Goal: Task Accomplishment & Management: Complete application form

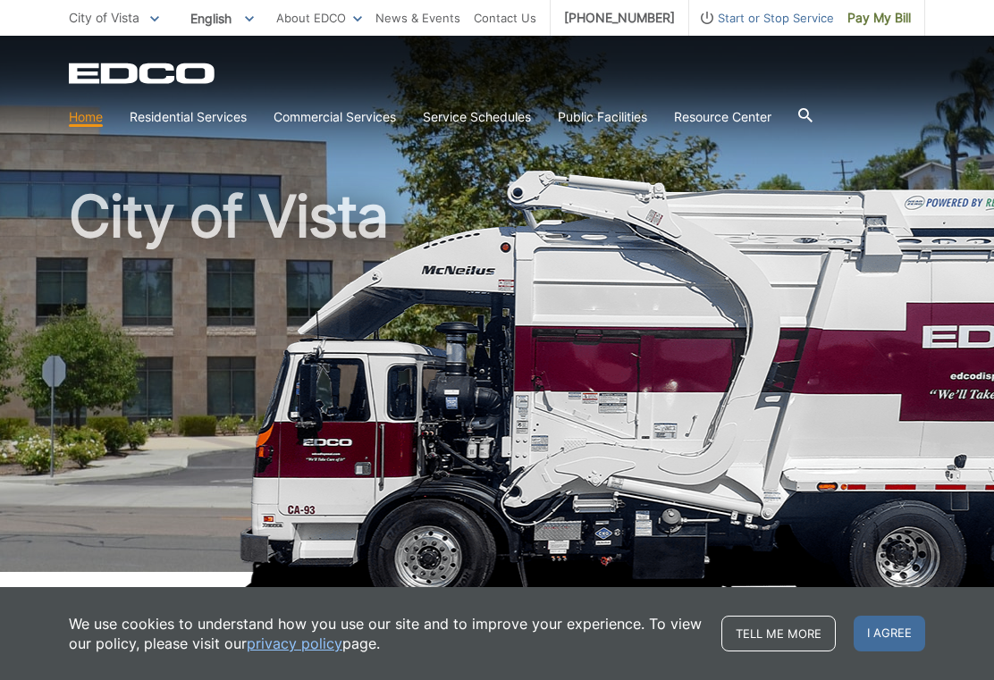
click at [0, 0] on link "Trash" at bounding box center [0, 0] width 0 height 0
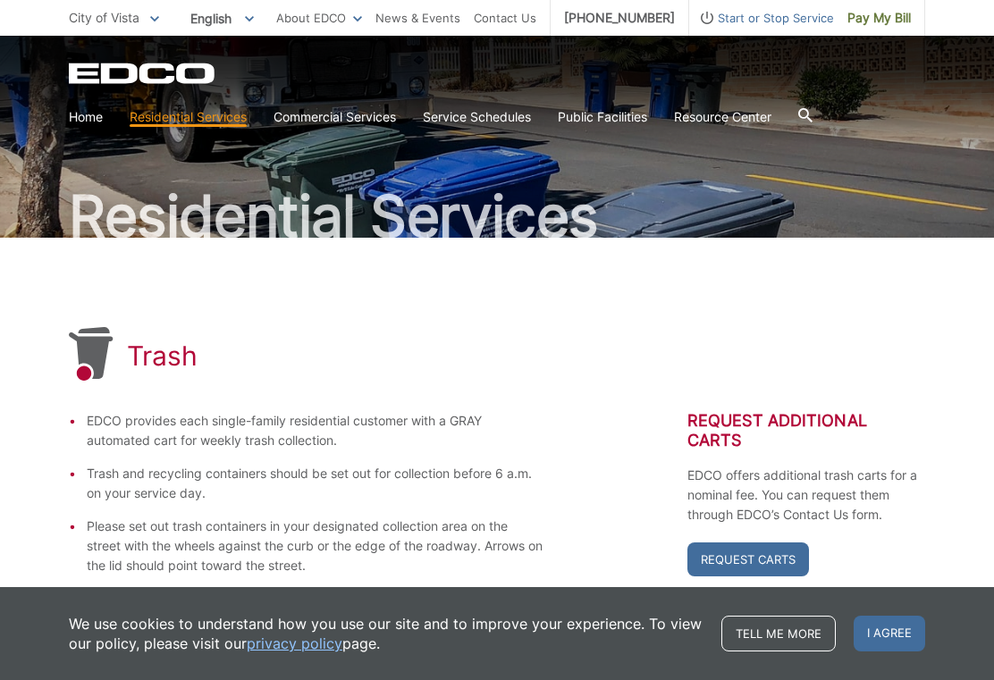
scroll to position [76, 0]
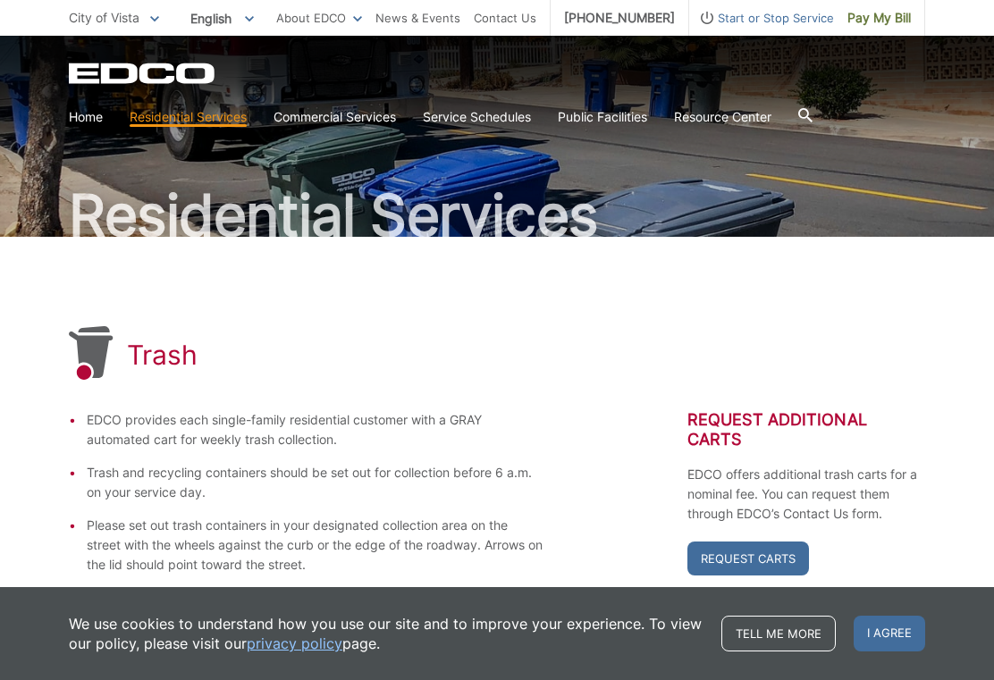
click at [882, 651] on span "I agree" at bounding box center [888, 634] width 71 height 36
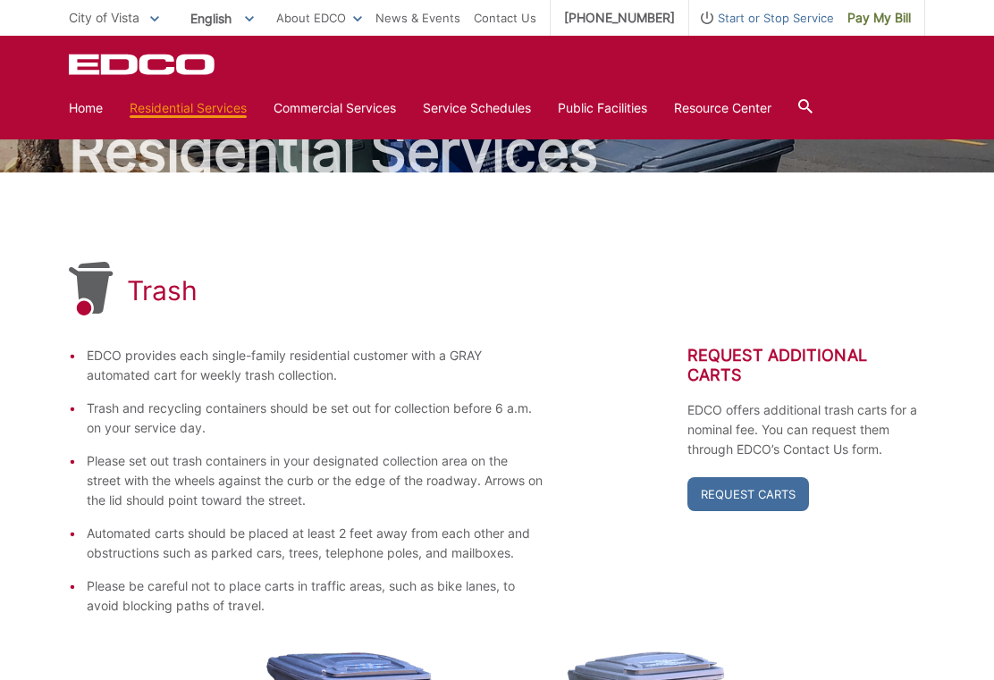
scroll to position [0, 0]
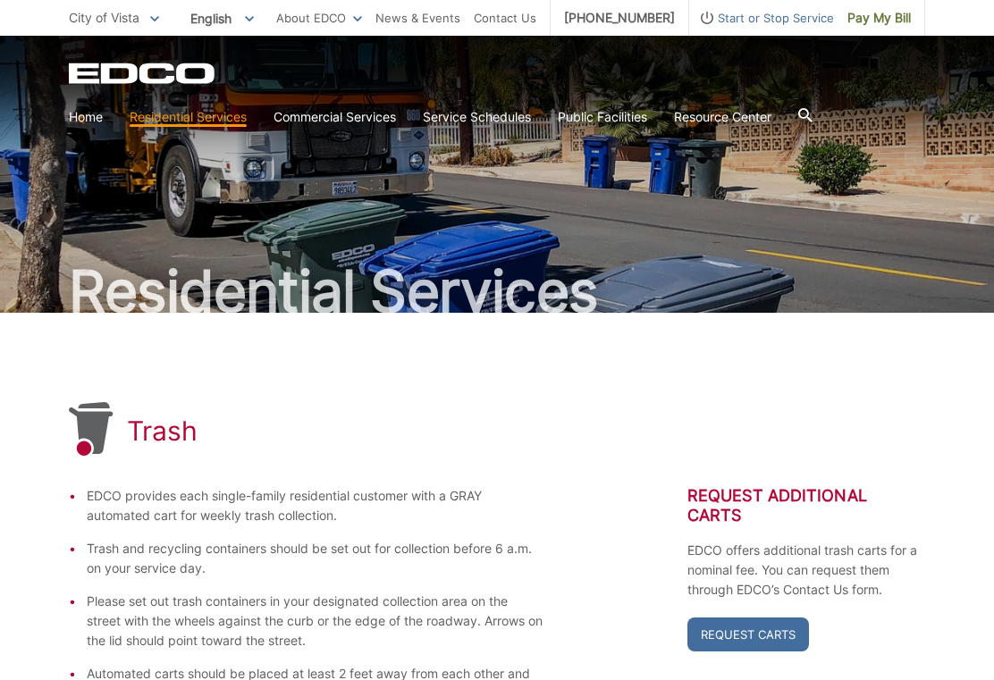
click at [597, 408] on div "Trash" at bounding box center [497, 430] width 856 height 57
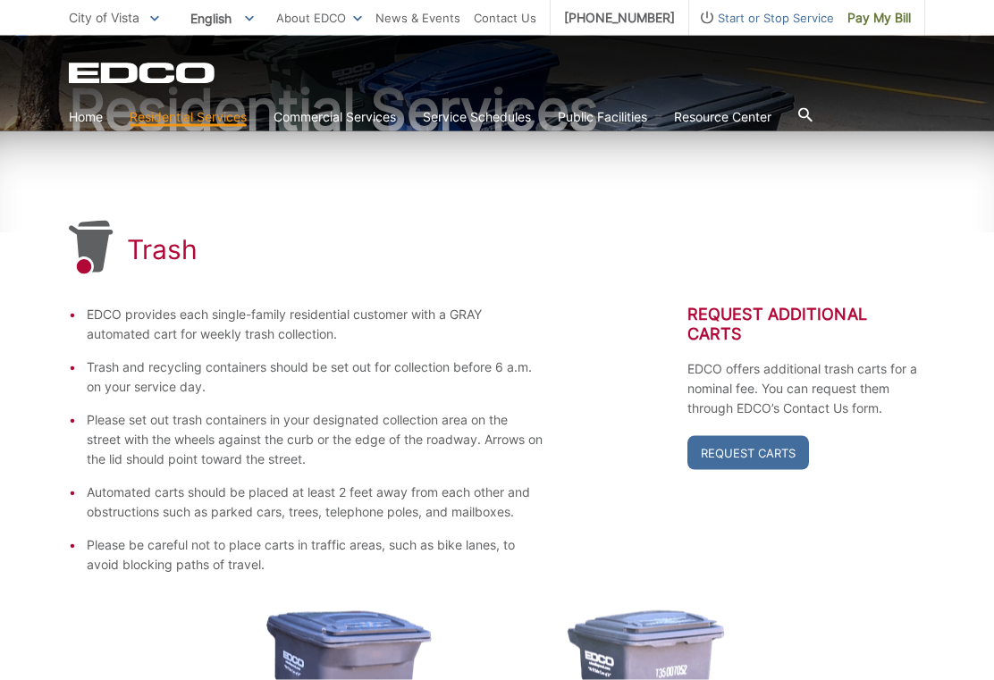
scroll to position [134, 0]
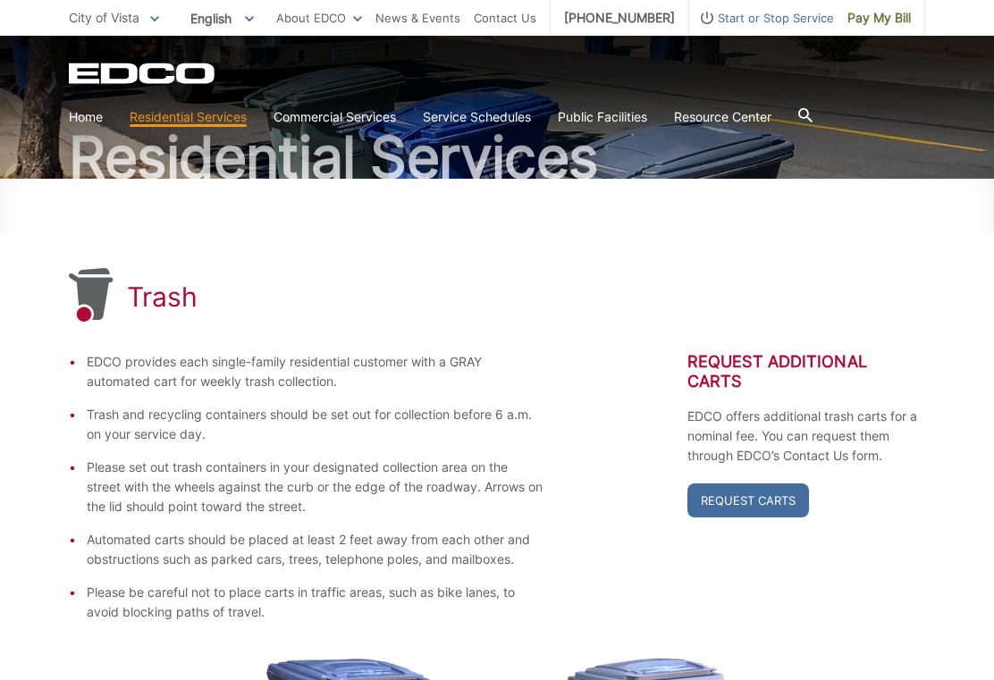
click at [812, 122] on icon at bounding box center [805, 115] width 14 height 14
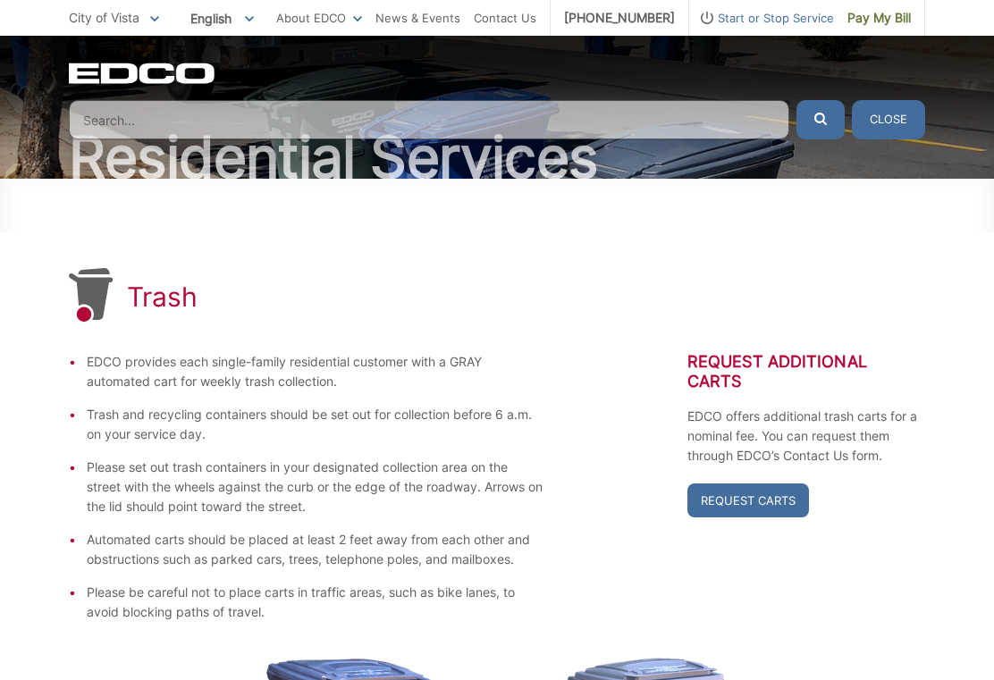
click at [737, 60] on div "EDCO Logo Home Residential Services Curbside Pickup Recycling Organic Recycling…" at bounding box center [497, 88] width 994 height 104
click at [792, 67] on div "EDCO Logo" at bounding box center [497, 73] width 856 height 21
click at [772, 26] on span "Start or Stop Service" at bounding box center [761, 18] width 145 height 20
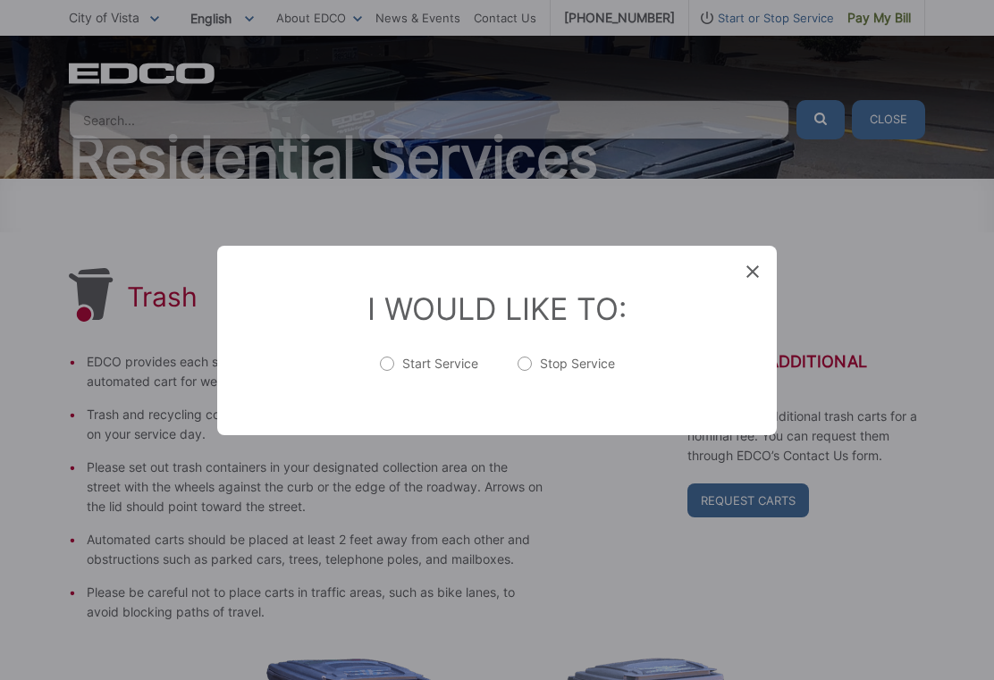
click at [390, 365] on li "I Would Like To: Start Service Stop Service" at bounding box center [497, 340] width 524 height 100
click at [390, 387] on label "Start Service" at bounding box center [429, 373] width 98 height 36
radio input "true"
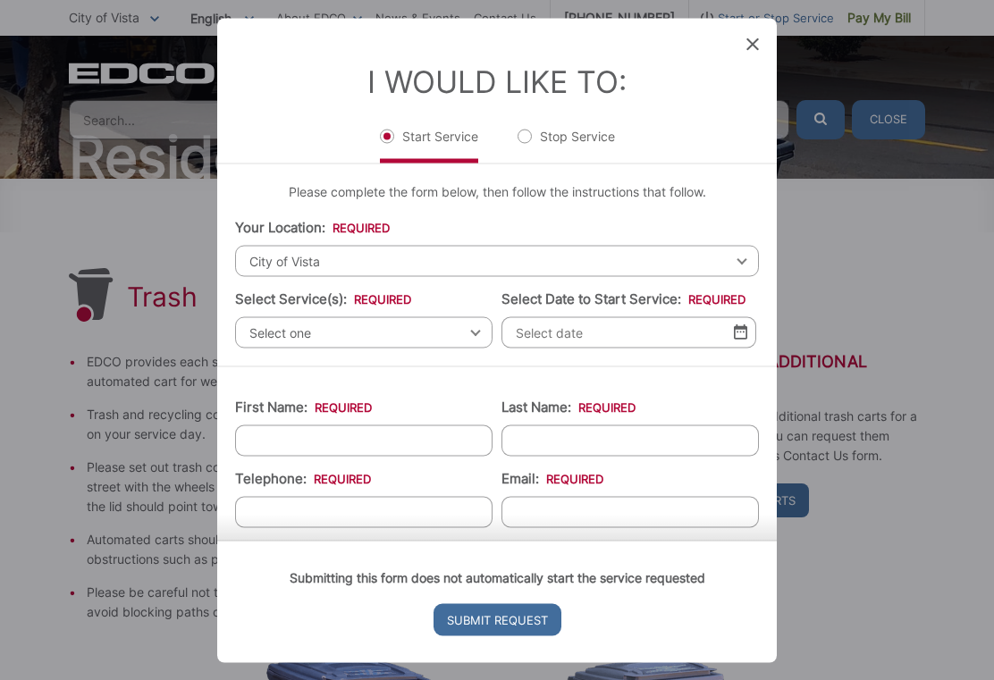
click at [342, 273] on span "City of Vista" at bounding box center [497, 260] width 524 height 31
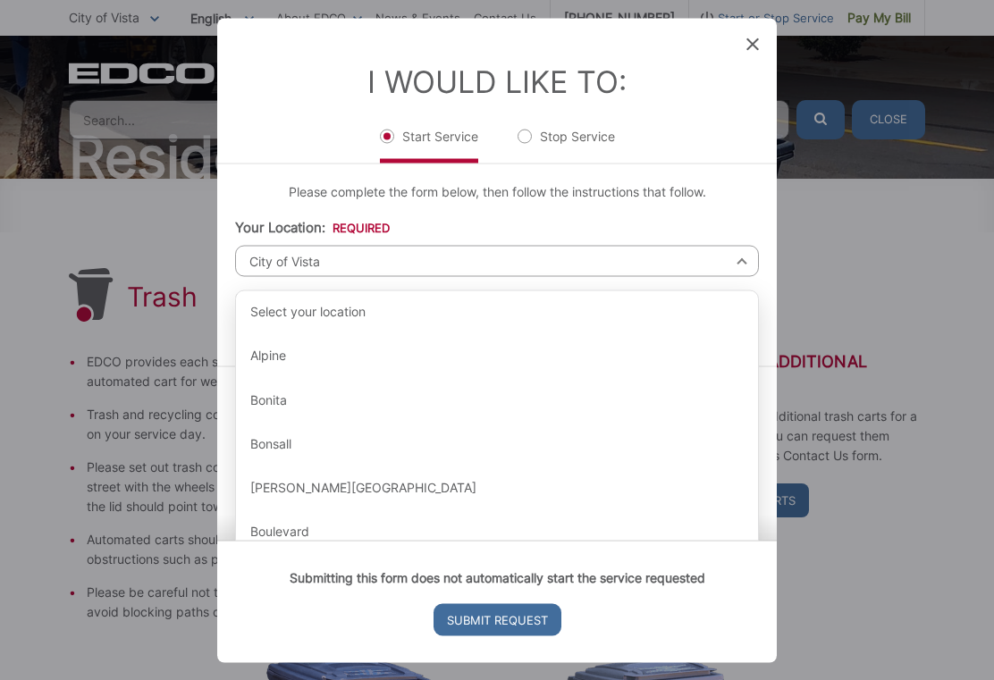
click at [473, 269] on span "City of Vista" at bounding box center [497, 260] width 524 height 31
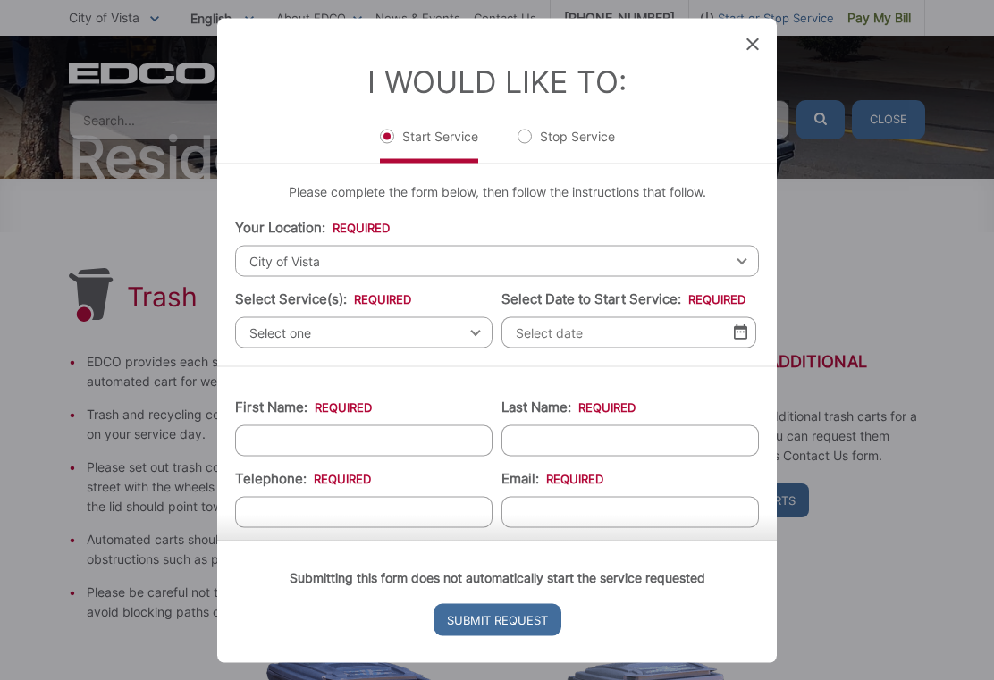
click at [353, 339] on span "Select one" at bounding box center [363, 331] width 257 height 31
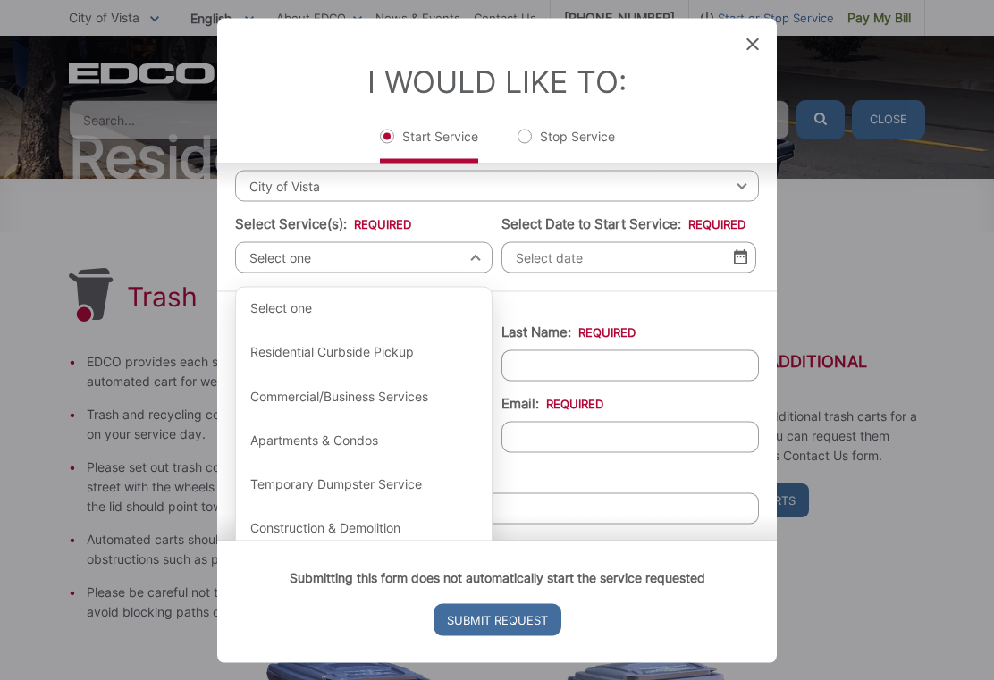
scroll to position [76, 0]
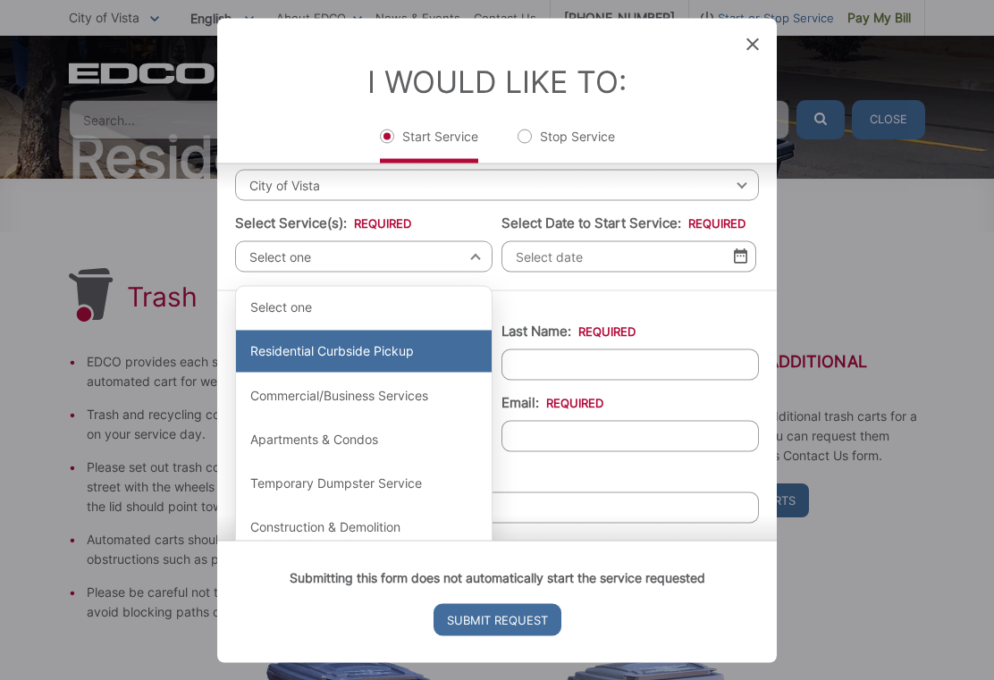
click at [403, 353] on div "Residential Curbside Pickup" at bounding box center [364, 351] width 256 height 43
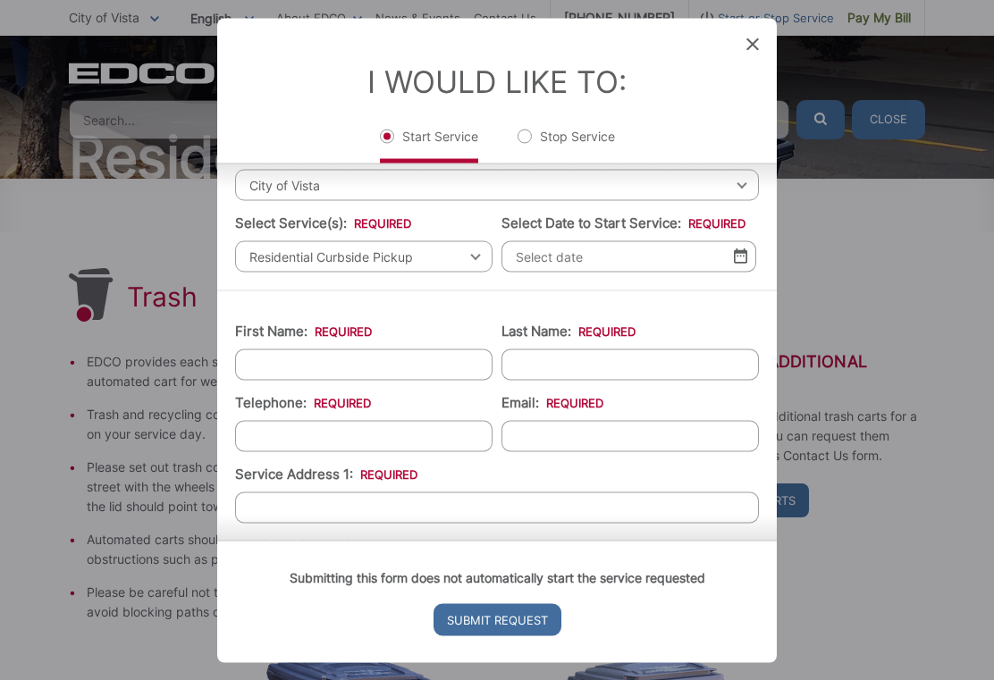
click at [660, 269] on input "Select Date to Start Service: *" at bounding box center [628, 255] width 255 height 31
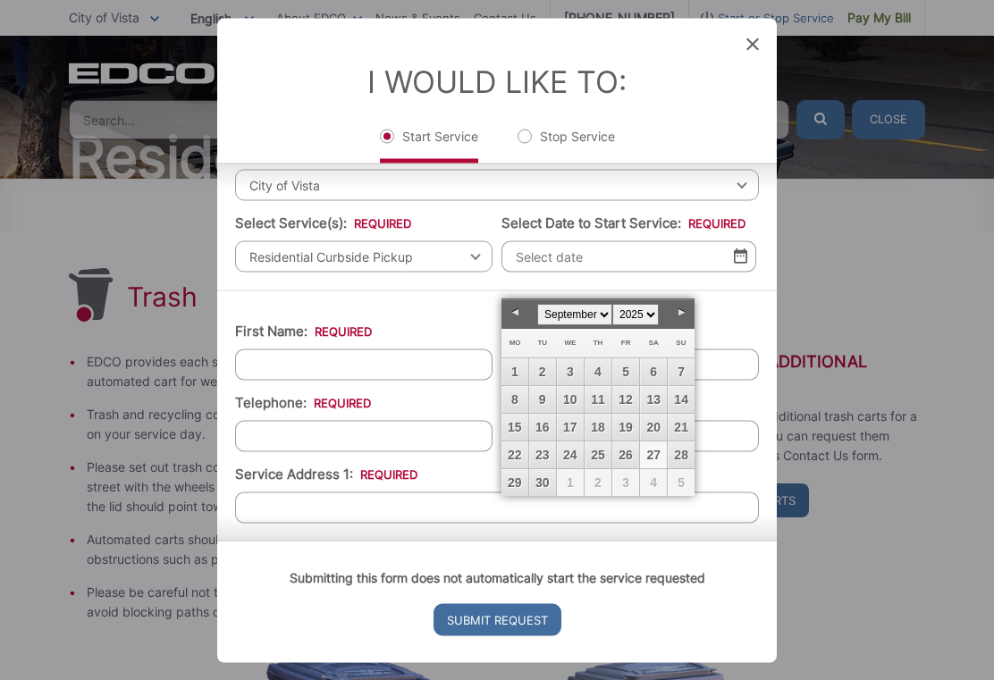
click at [573, 315] on select "January February March April May June July August September October November De…" at bounding box center [574, 314] width 75 height 21
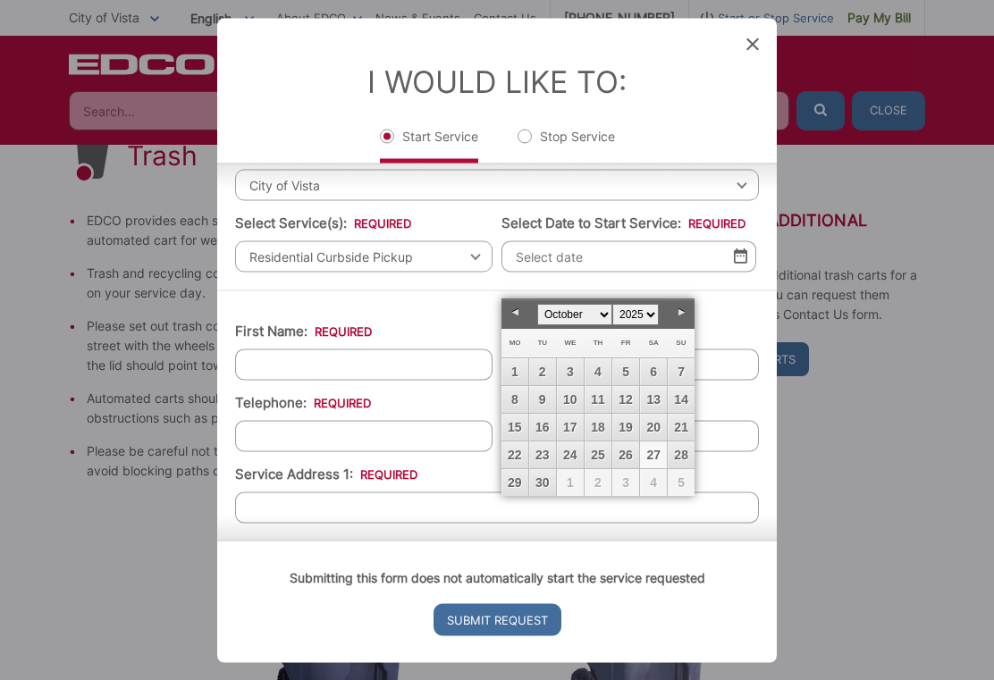
scroll to position [274, 0]
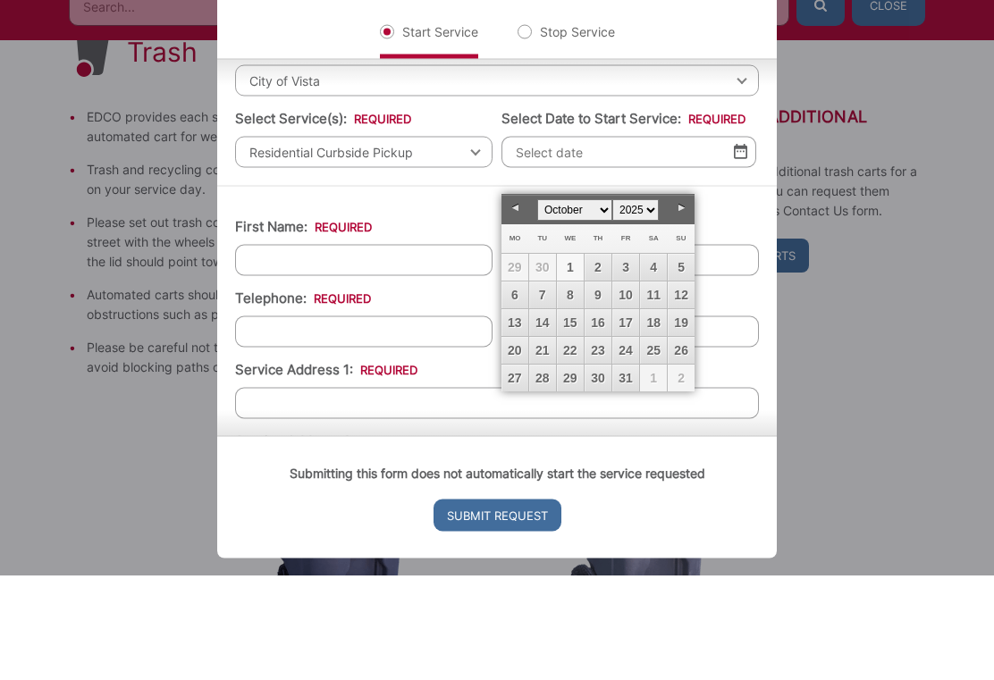
click at [562, 358] on link "1" at bounding box center [570, 371] width 27 height 27
type input "[DATE]"
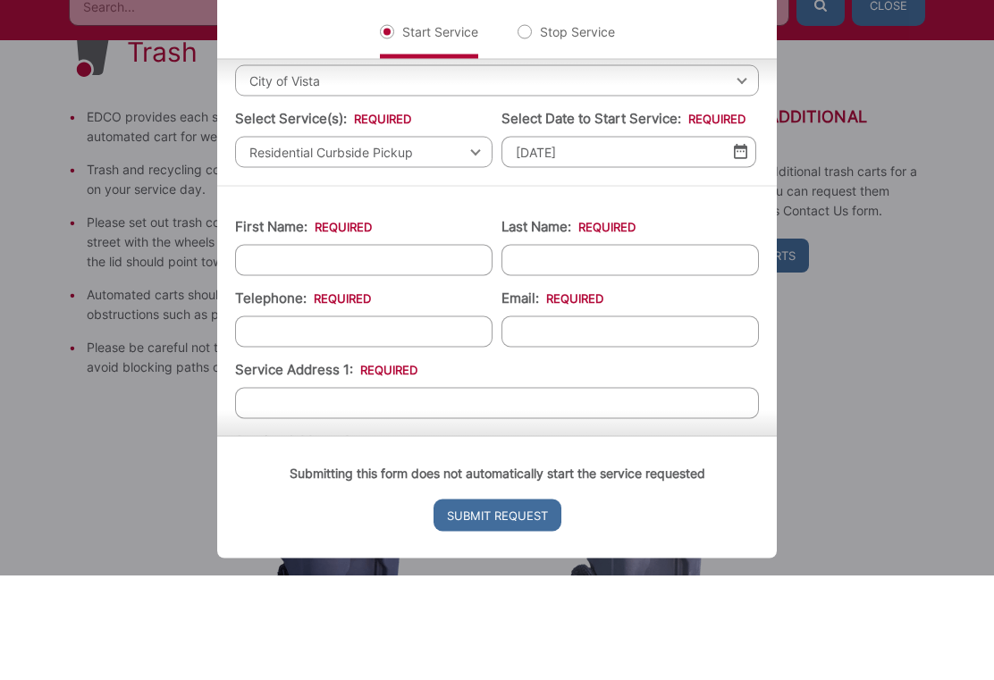
click at [340, 349] on input "First Name: *" at bounding box center [363, 364] width 257 height 31
type input "[PERSON_NAME]"
click at [570, 349] on input "Last Name: *" at bounding box center [629, 364] width 257 height 31
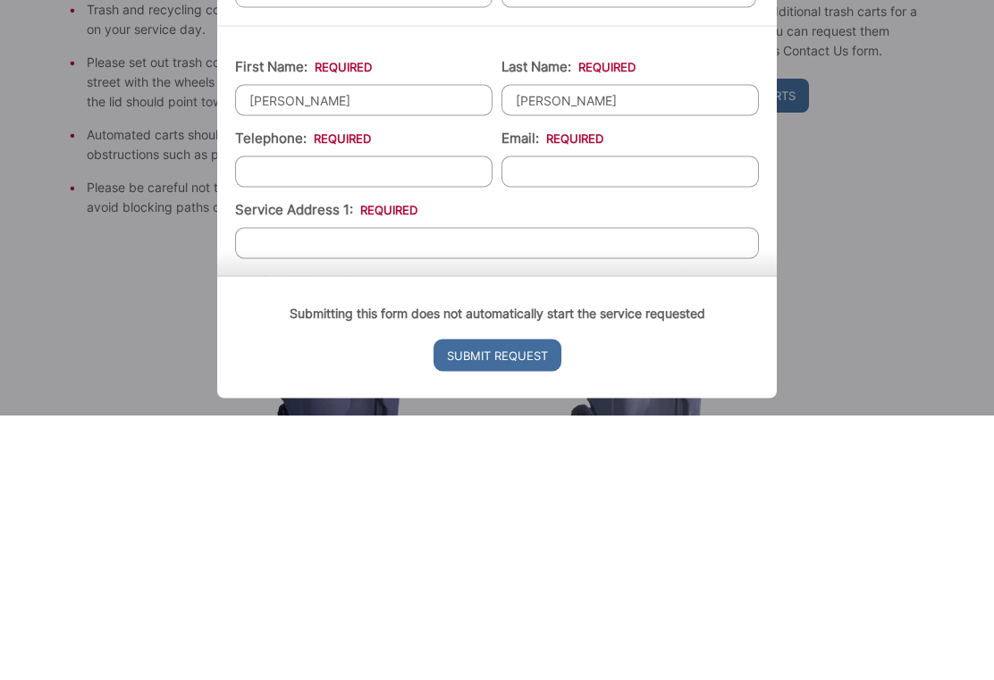
type input "[PERSON_NAME]"
click at [334, 420] on input "Telephone: *" at bounding box center [363, 435] width 257 height 31
click at [597, 420] on input "Email: *" at bounding box center [629, 435] width 257 height 31
click at [281, 420] on input "[PHONE_NUMBER]" at bounding box center [363, 435] width 257 height 31
type input "[PHONE_NUMBER]"
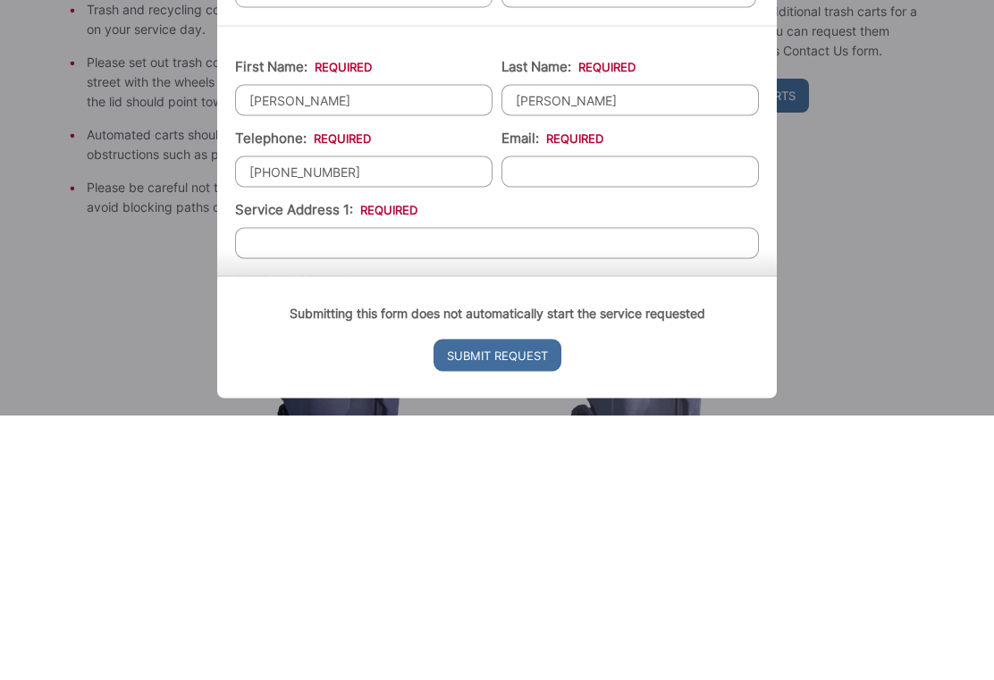
click at [555, 420] on input "Email: *" at bounding box center [629, 435] width 257 height 31
type input "[EMAIL_ADDRESS][DOMAIN_NAME]"
click at [434, 492] on input "Service Address 1: *" at bounding box center [497, 507] width 524 height 31
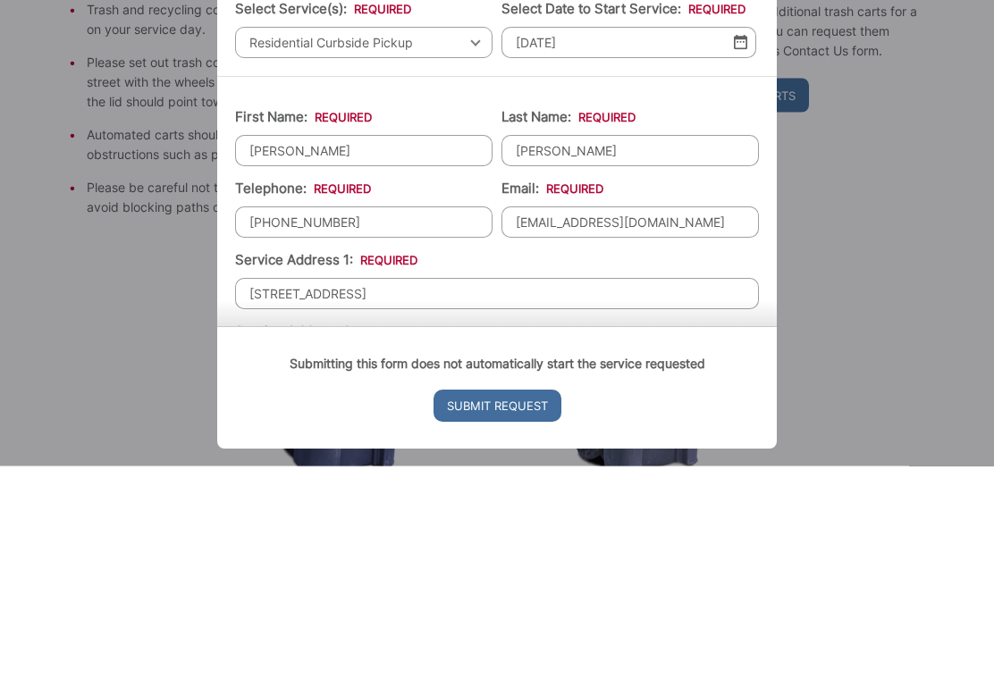
scroll to position [366, 0]
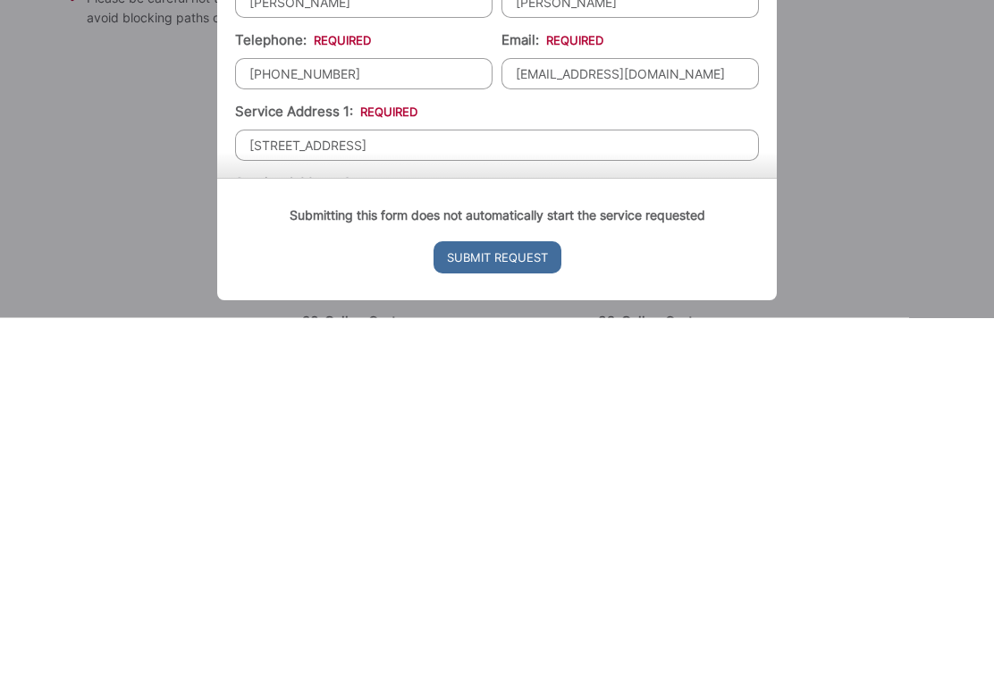
type input "[STREET_ADDRESS]"
click at [495, 603] on input "Submit Request" at bounding box center [497, 619] width 128 height 32
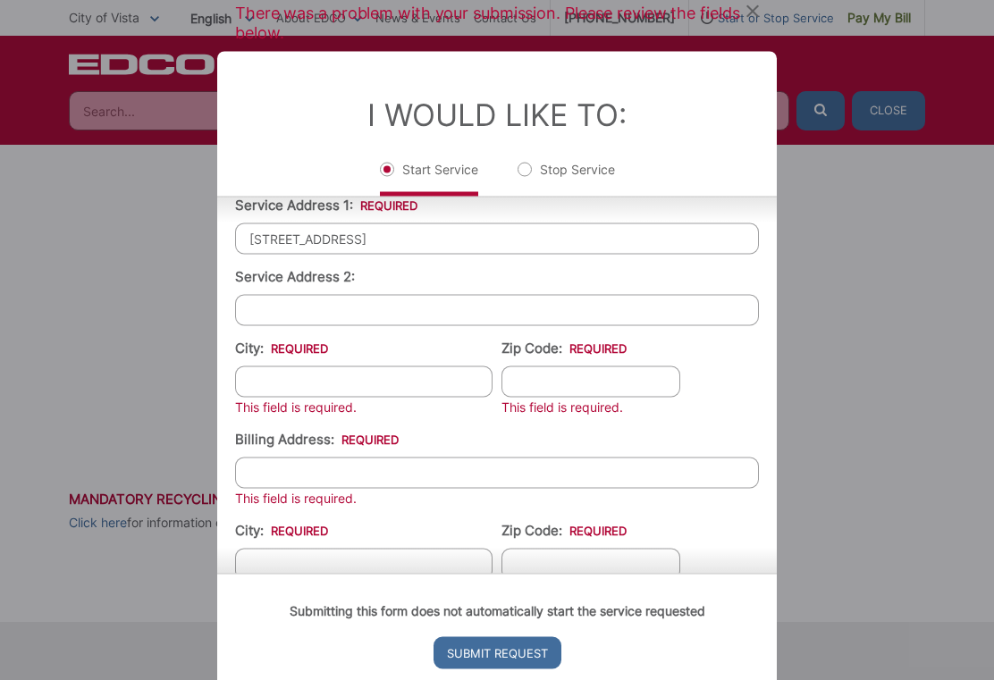
scroll to position [383, 0]
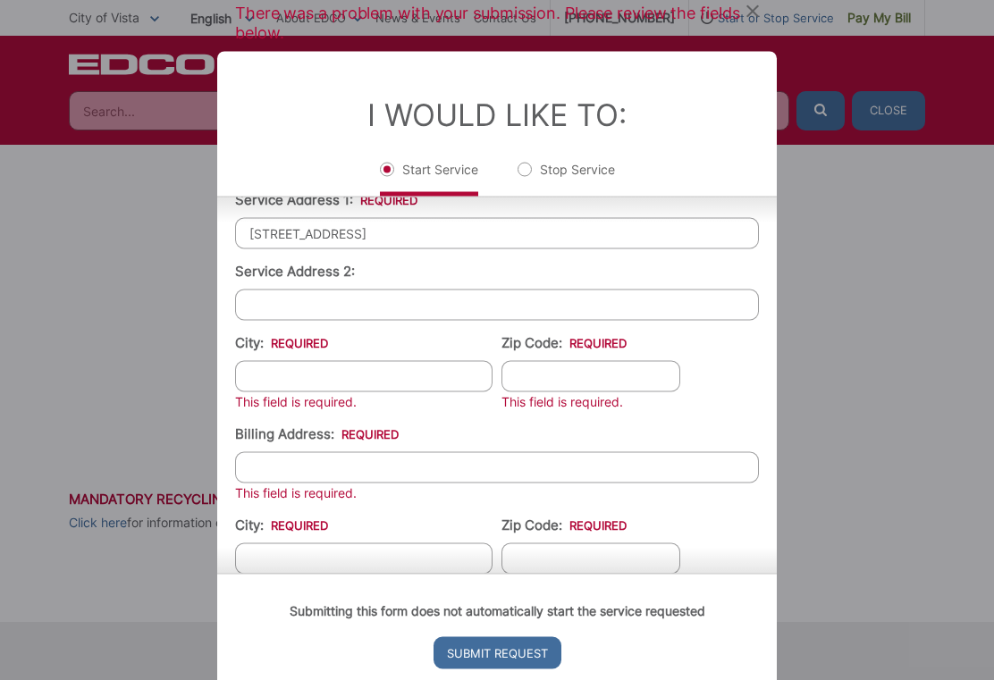
click at [303, 391] on input "City: *" at bounding box center [363, 375] width 257 height 31
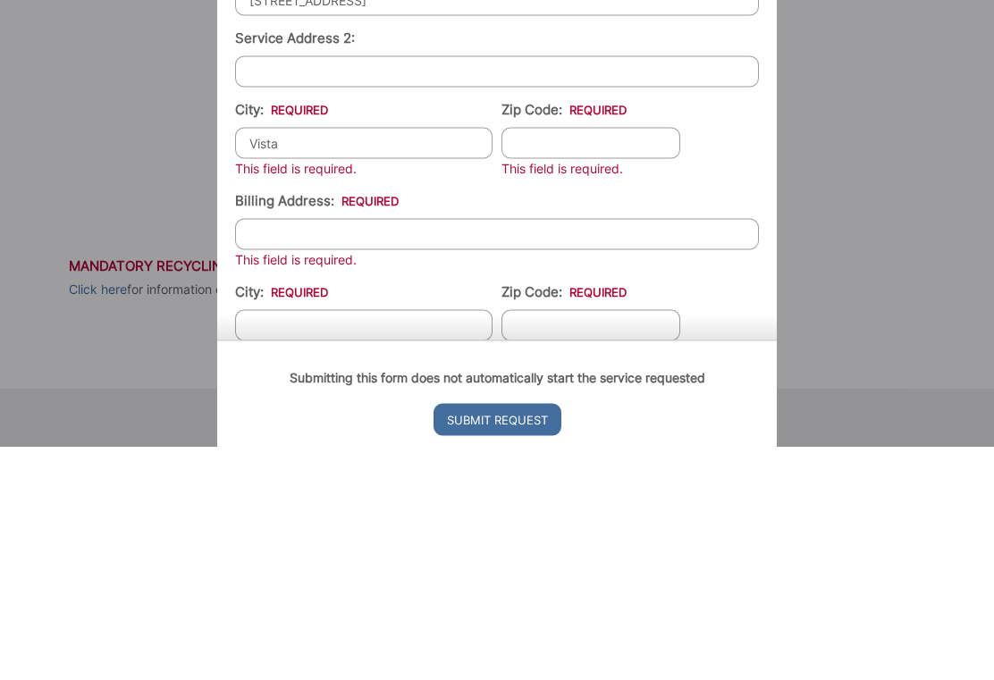
type input "Vista"
click at [554, 360] on input "Zip Code: *" at bounding box center [590, 375] width 179 height 31
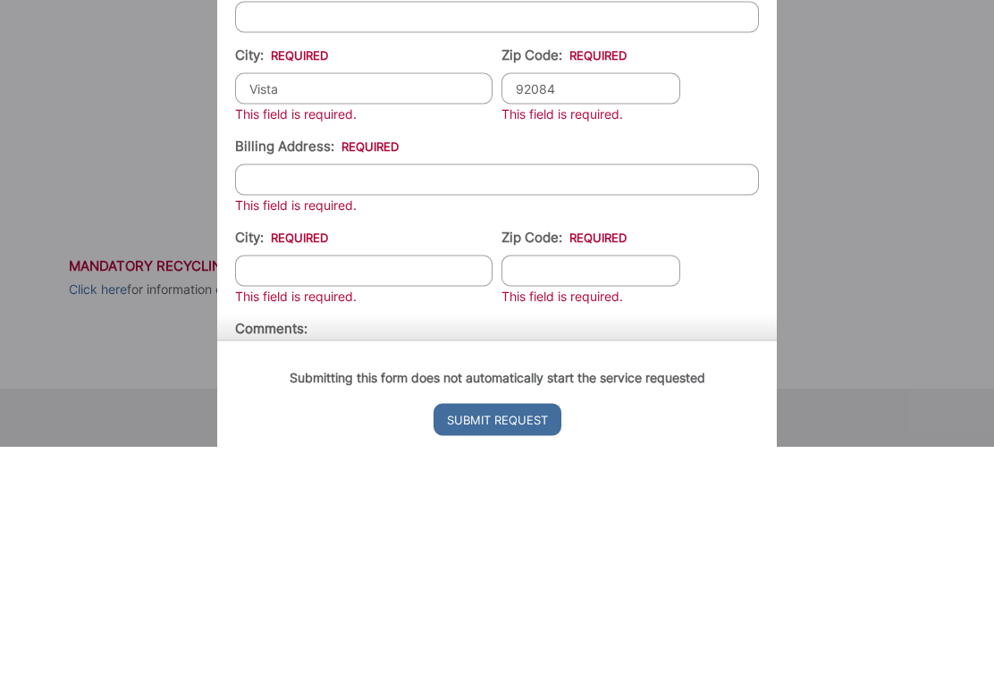
scroll to position [458, 0]
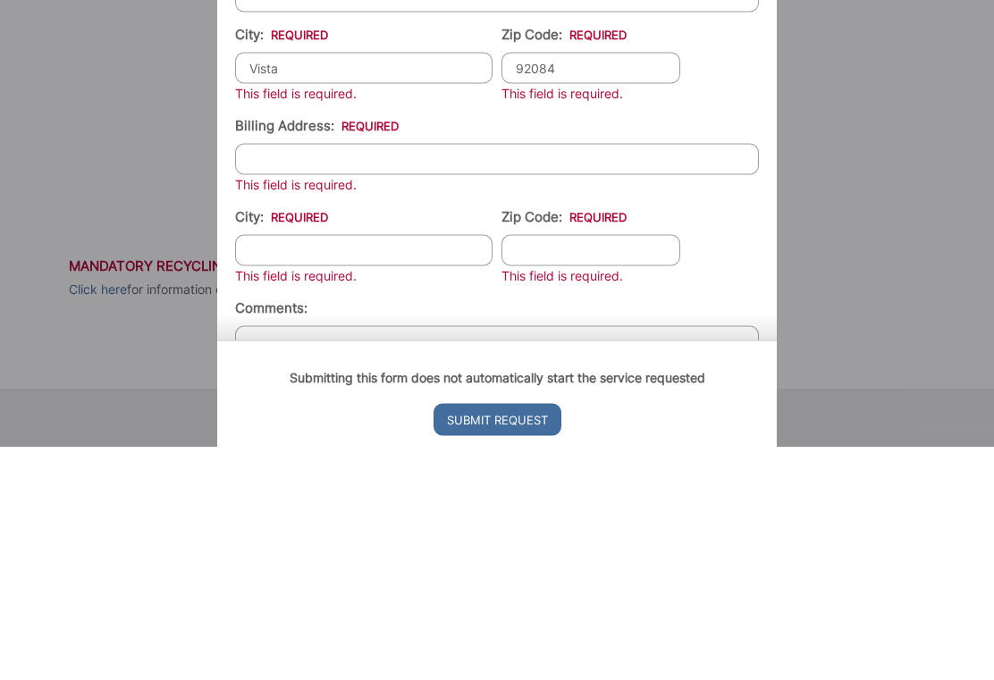
type input "92084"
click at [425, 376] on input "Billing Address: *" at bounding box center [497, 391] width 524 height 31
type input "[STREET_ADDRESS]"
click at [384, 467] on input "City: *" at bounding box center [363, 482] width 257 height 31
type input "Vista"
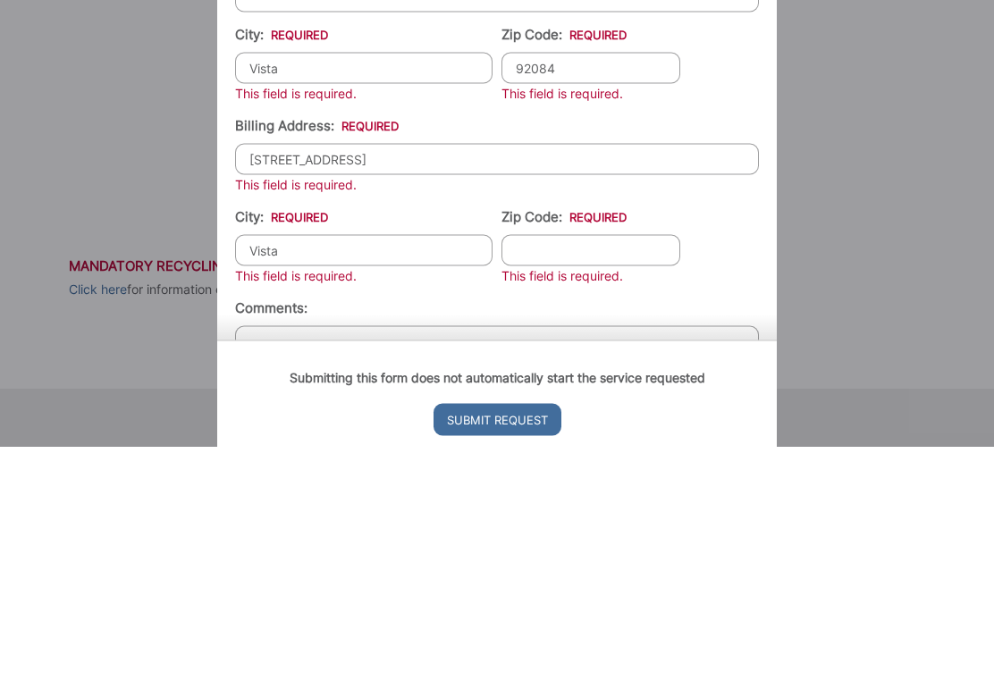
click at [627, 467] on input "Zip Code: *" at bounding box center [590, 482] width 179 height 31
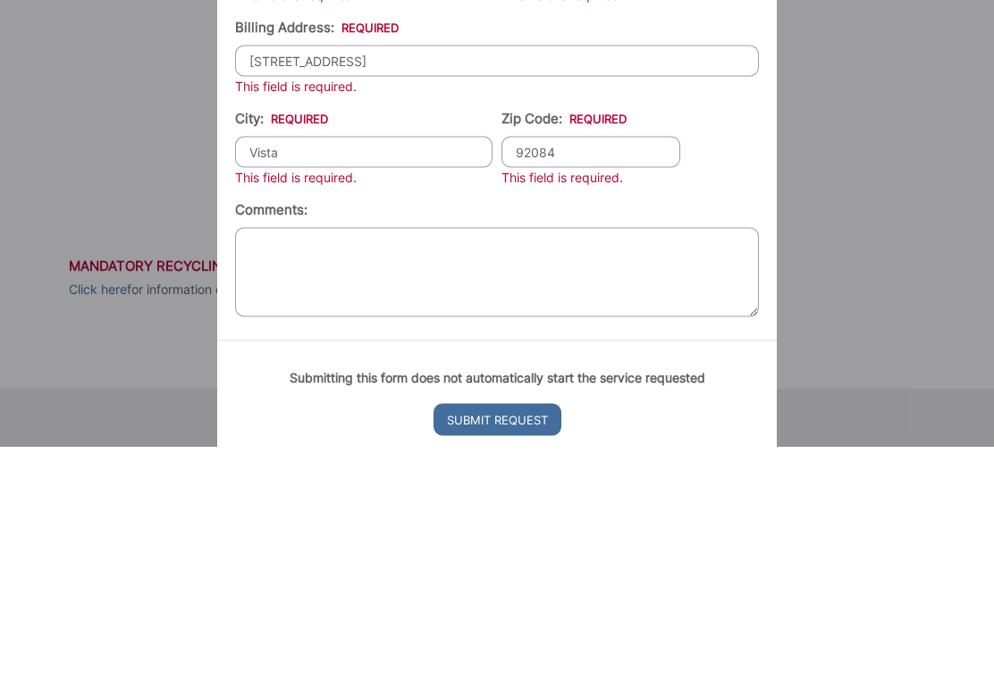
scroll to position [566, 0]
type input "92084"
click at [721, 189] on ul "First Name: * [PERSON_NAME] Last Name: * [PERSON_NAME]: * [PHONE_NUMBER] Email:…" at bounding box center [497, 208] width 524 height 694
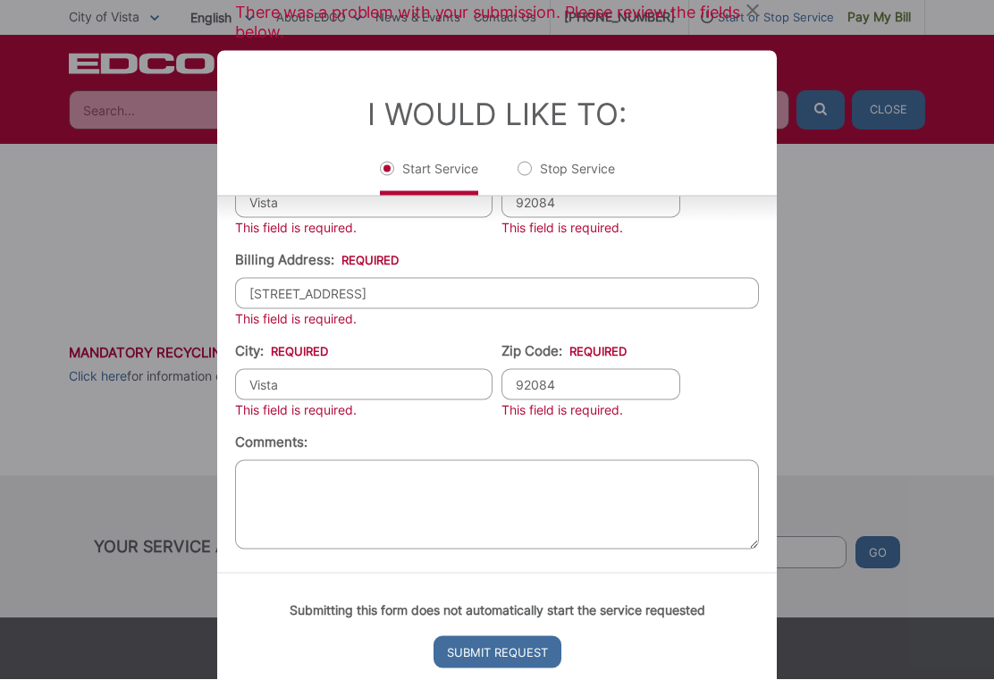
click at [483, 668] on input "Submit Request" at bounding box center [497, 652] width 128 height 32
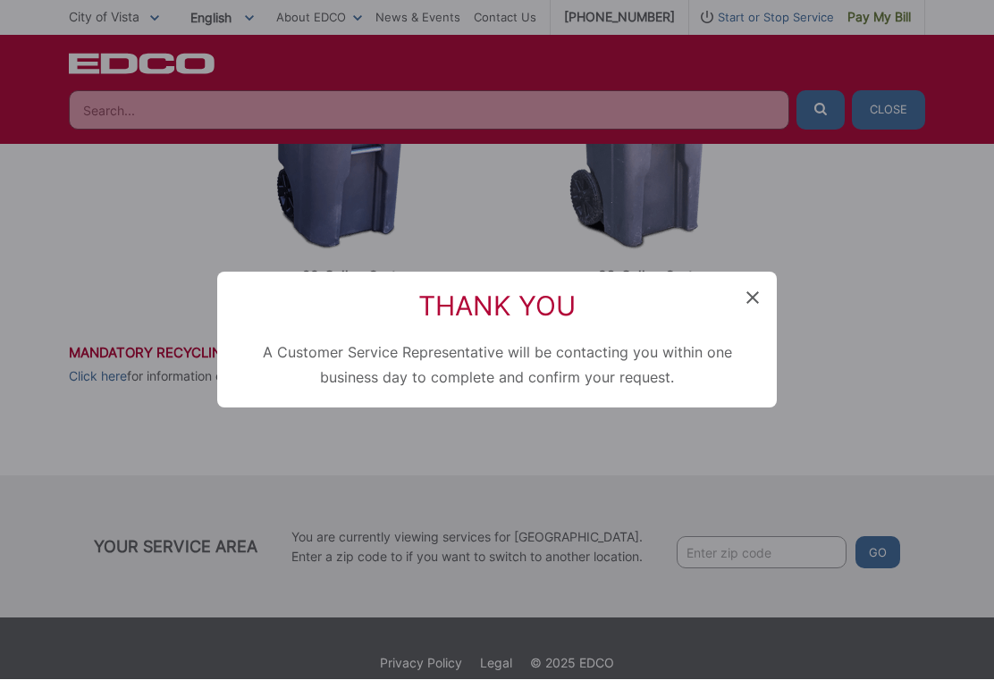
scroll to position [18, 7]
click at [757, 308] on span at bounding box center [752, 299] width 13 height 18
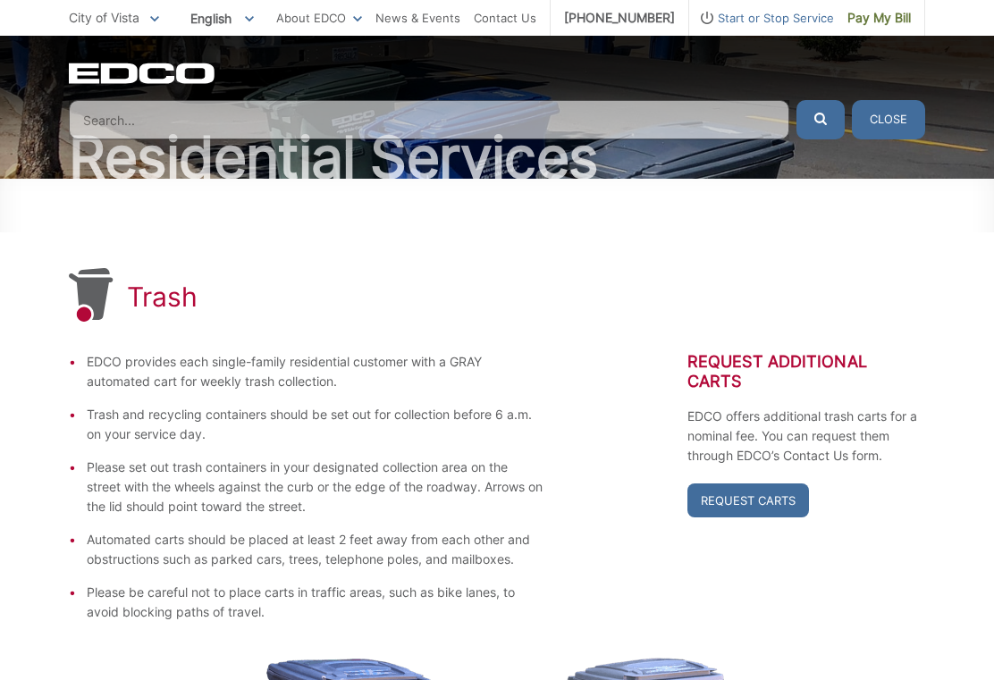
scroll to position [0, 0]
